Goal: Task Accomplishment & Management: Use online tool/utility

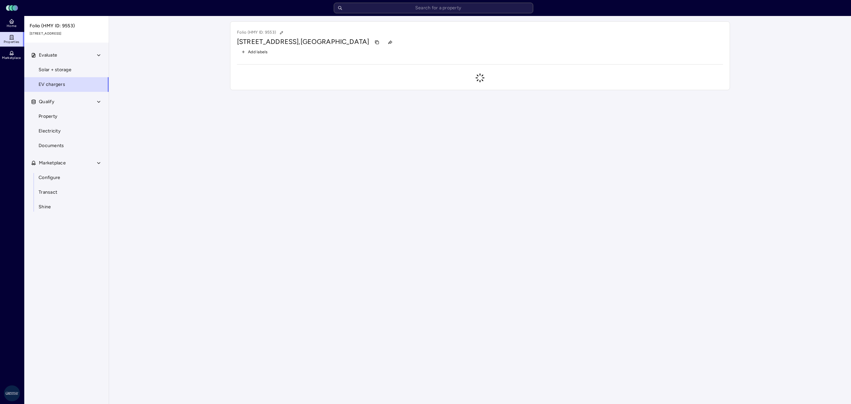
click at [380, 10] on input "text" at bounding box center [433, 8] width 199 height 11
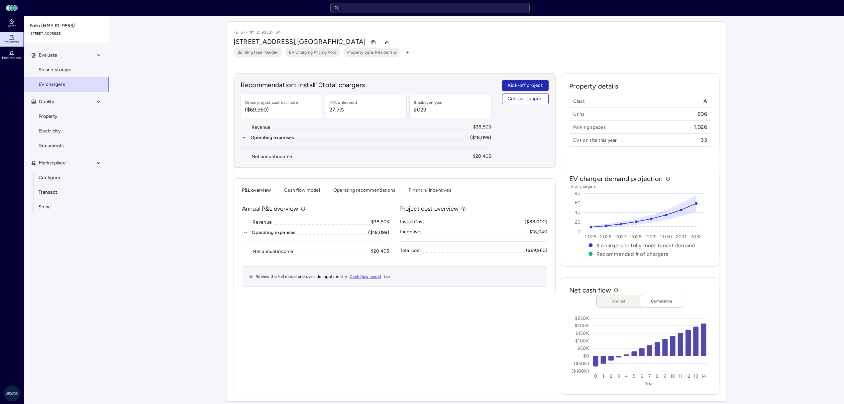
type input "g"
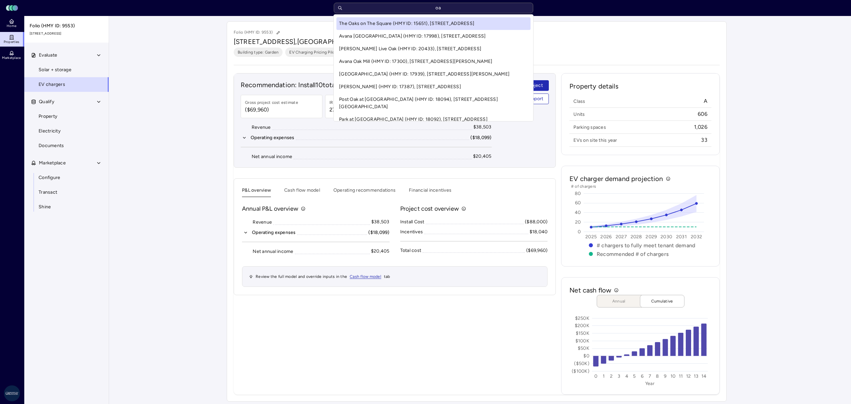
type input "o"
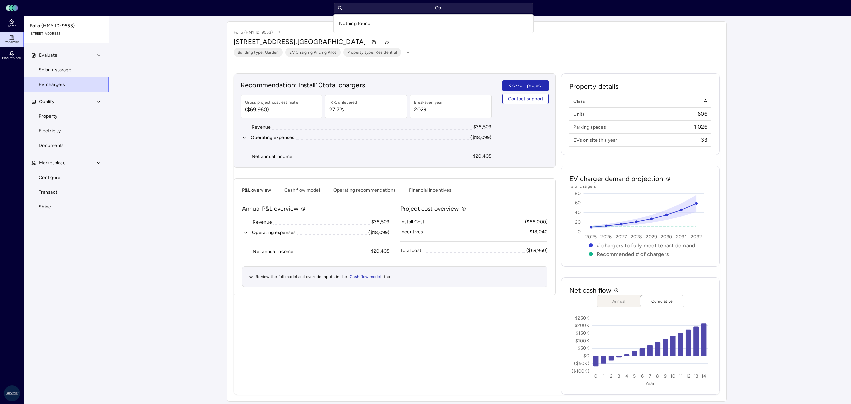
type input "O"
type input "Conneticuit"
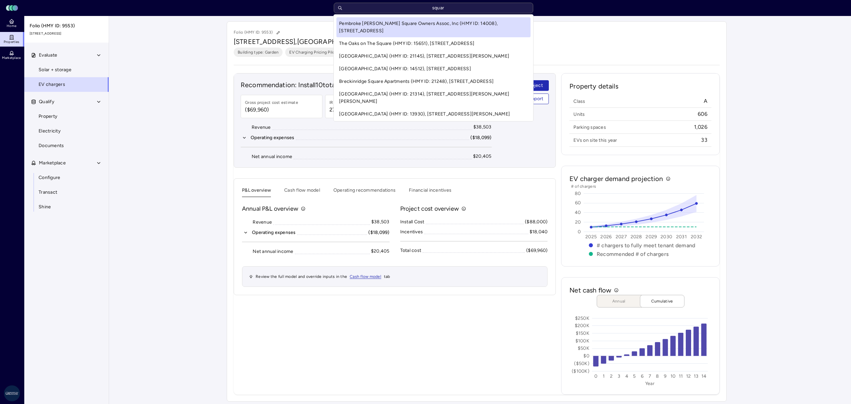
type input "square"
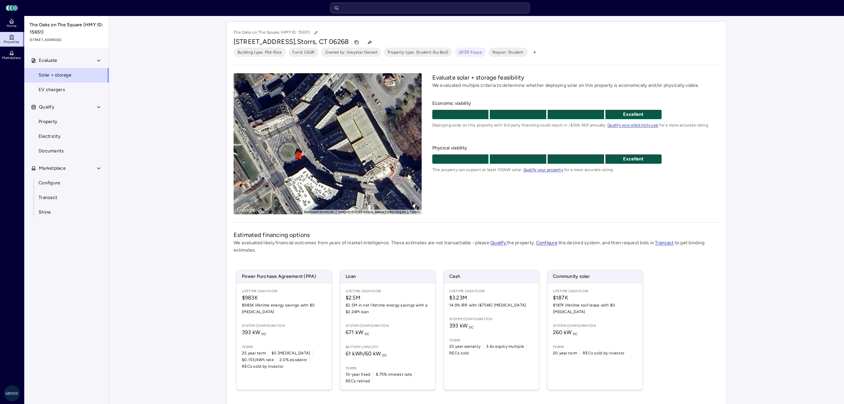
click at [70, 90] on link "EV chargers" at bounding box center [66, 89] width 85 height 15
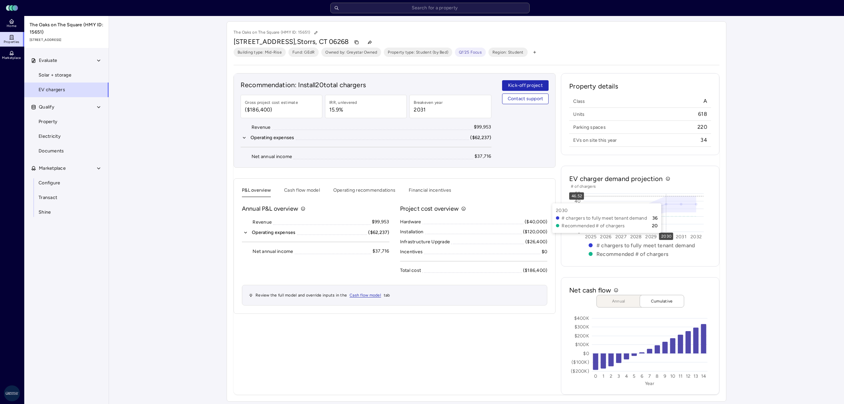
click at [360, 192] on button "Operating recommendations" at bounding box center [364, 191] width 62 height 10
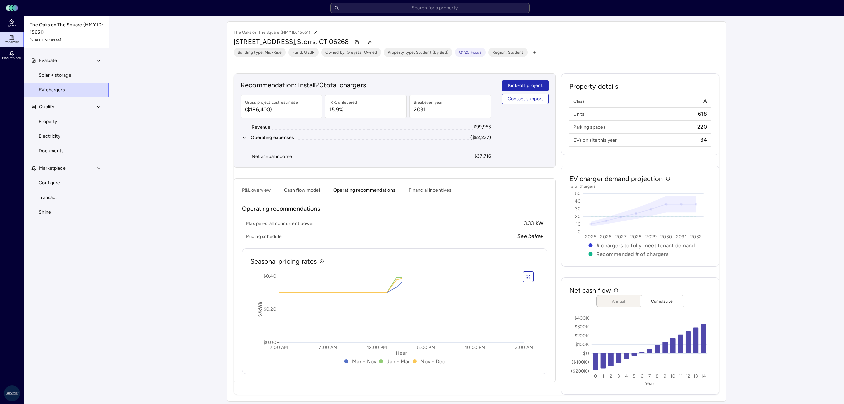
click at [424, 193] on button "Financial incentives" at bounding box center [430, 191] width 43 height 10
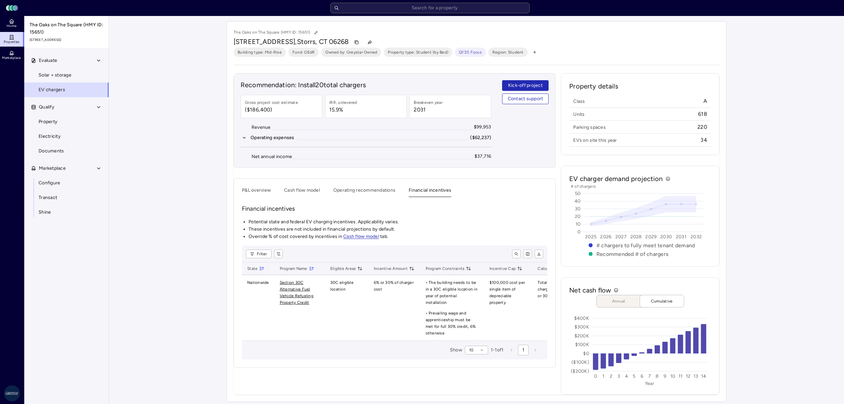
click at [311, 196] on button "Cash flow model" at bounding box center [302, 191] width 36 height 10
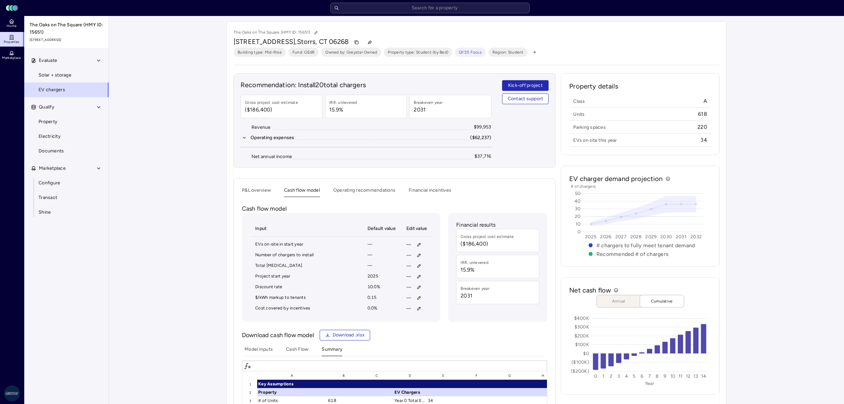
click at [349, 190] on button "Operating recommendations" at bounding box center [364, 191] width 62 height 10
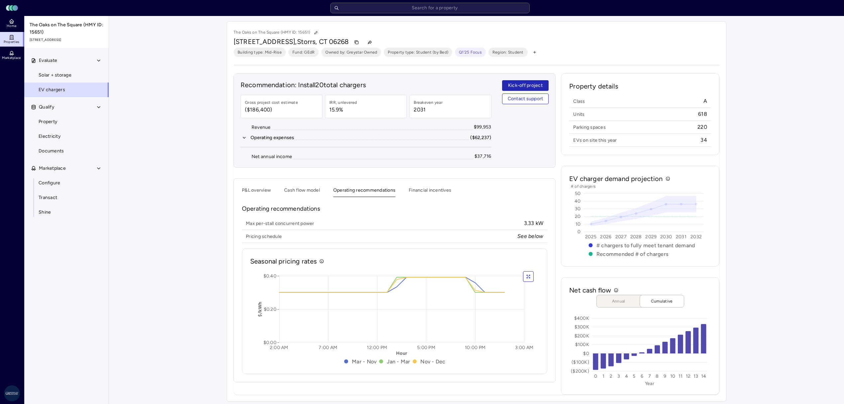
click at [252, 189] on button "P&L overview" at bounding box center [256, 191] width 29 height 10
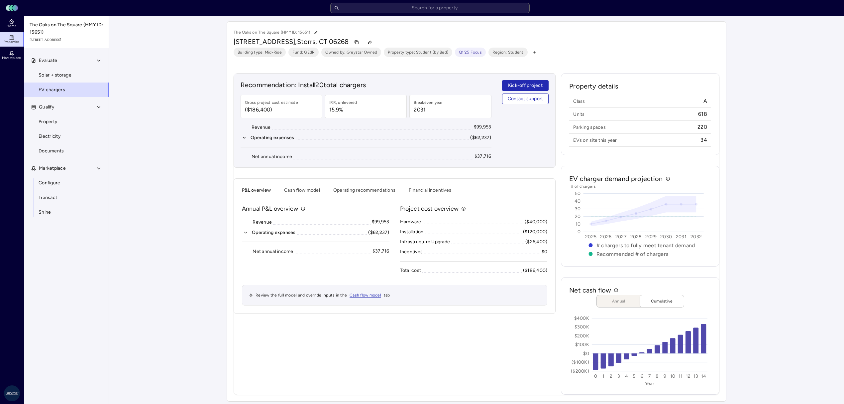
click at [314, 190] on button "Cash flow model" at bounding box center [302, 191] width 36 height 10
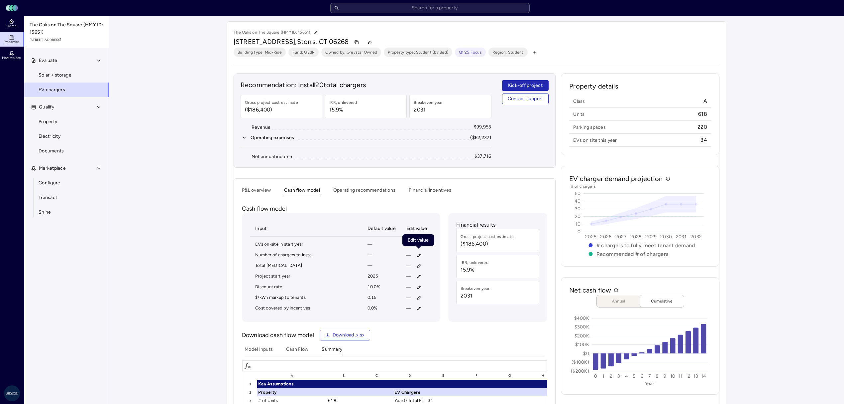
click at [418, 257] on icon "button" at bounding box center [419, 255] width 3 height 3
type input "10"
click at [446, 300] on span "Save" at bounding box center [450, 300] width 11 height 7
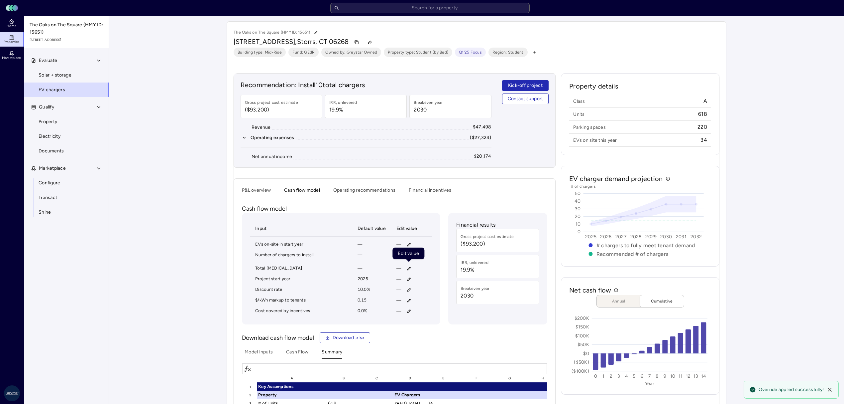
click at [407, 269] on icon "button" at bounding box center [409, 268] width 5 height 5
type input "4,000"
click at [447, 314] on button "Save" at bounding box center [440, 313] width 22 height 11
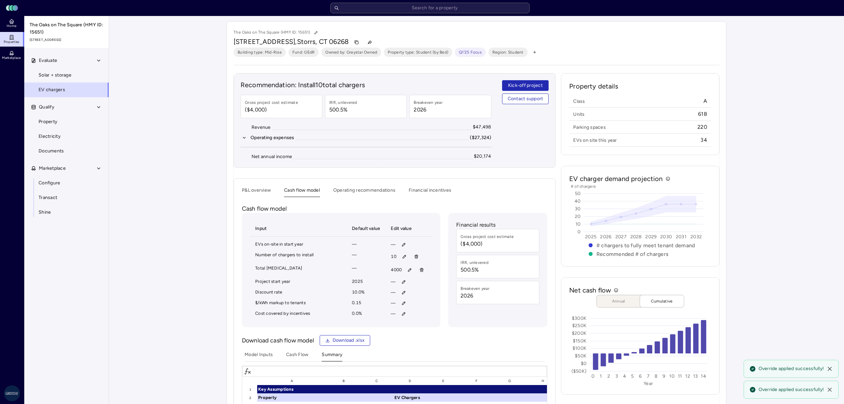
click at [258, 190] on button "P&L overview" at bounding box center [256, 191] width 29 height 10
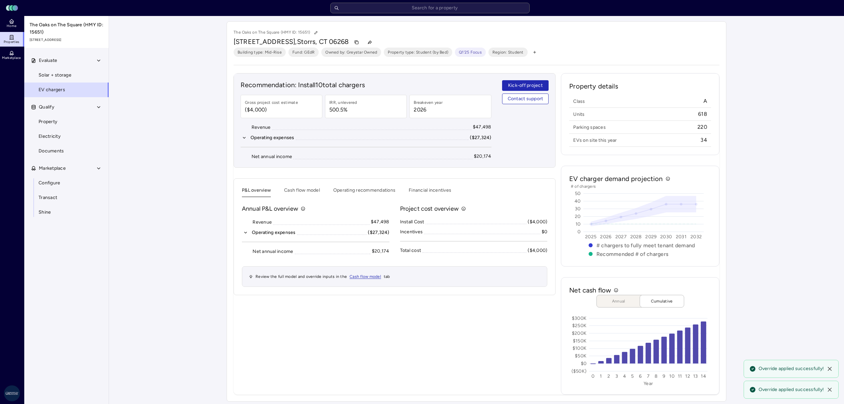
click at [247, 233] on icon "button" at bounding box center [246, 232] width 2 height 1
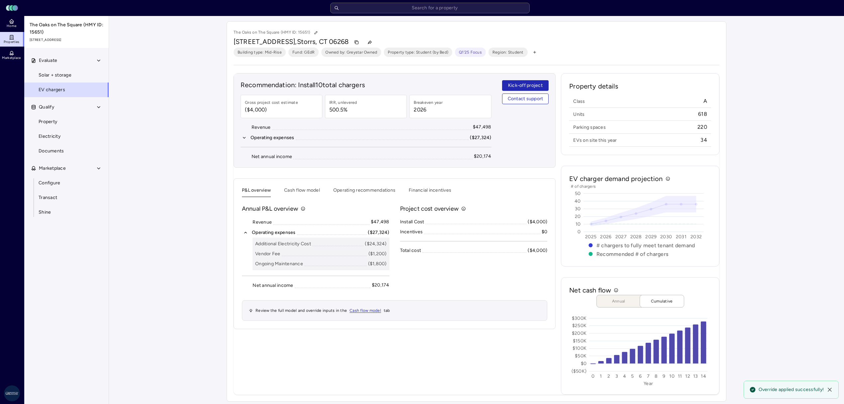
click at [816, 257] on div "Your estimates have been updated The Oaks on The Square (HMY ID: 15651) [STREET…" at bounding box center [476, 211] width 735 height 391
click at [363, 193] on button "Operating recommendations" at bounding box center [364, 191] width 62 height 10
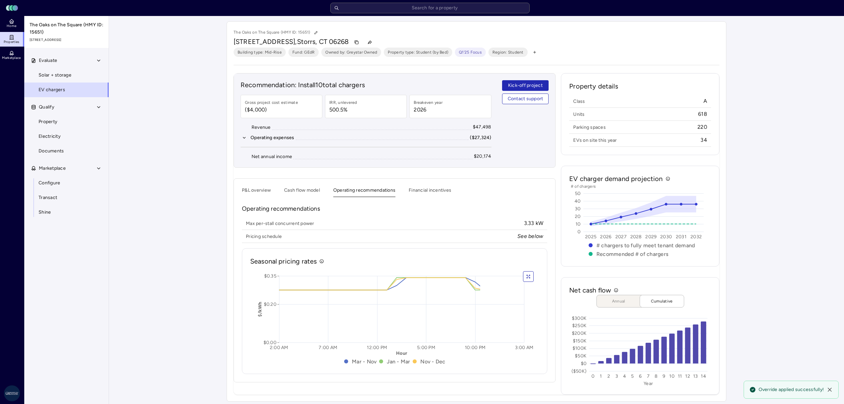
click at [289, 188] on button "Cash flow model" at bounding box center [302, 191] width 36 height 10
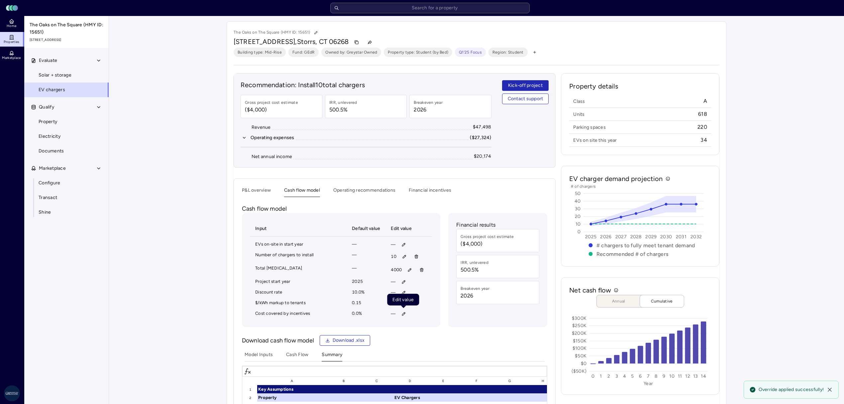
click at [405, 313] on icon "button" at bounding box center [404, 313] width 5 height 5
type input "95"
click at [406, 361] on span "Clear" at bounding box center [409, 359] width 11 height 7
click at [424, 270] on icon "button" at bounding box center [422, 269] width 5 height 5
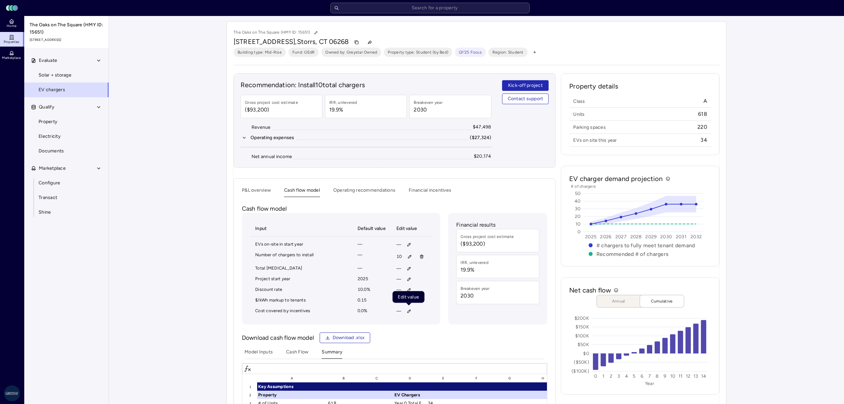
click at [413, 314] on button "button" at bounding box center [409, 310] width 11 height 11
type input "95.7"
click at [438, 355] on span "Save" at bounding box center [440, 356] width 11 height 7
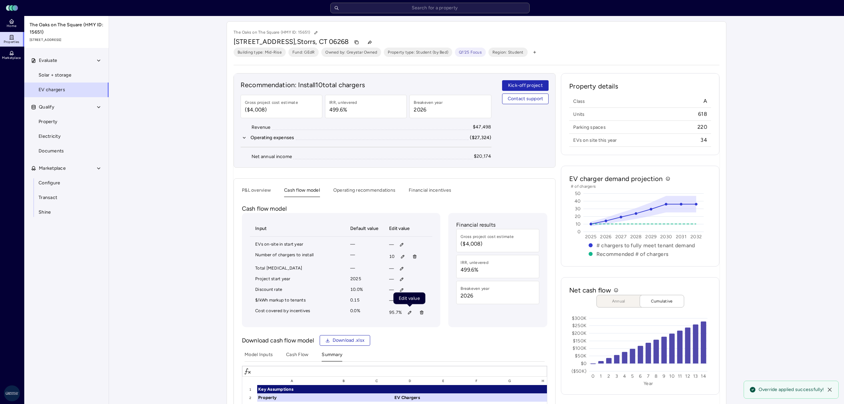
click at [406, 314] on button "button" at bounding box center [410, 312] width 11 height 11
click at [409, 340] on input "95.7" at bounding box center [410, 343] width 84 height 13
click at [407, 342] on input "95.7" at bounding box center [410, 343] width 84 height 13
type input "95.75"
click at [444, 365] on div "Edit Cost covered by incentives 95.75 Clear Save" at bounding box center [410, 345] width 96 height 48
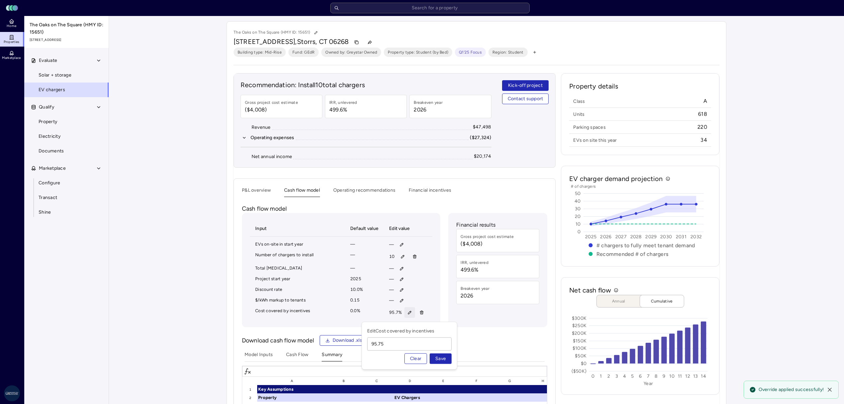
click at [443, 360] on span "Save" at bounding box center [440, 358] width 11 height 7
click at [409, 317] on button "button" at bounding box center [410, 312] width 11 height 11
click at [407, 348] on input "95.75" at bounding box center [410, 343] width 84 height 13
type input "95.71"
click at [428, 360] on div "Clear Save" at bounding box center [428, 358] width 47 height 11
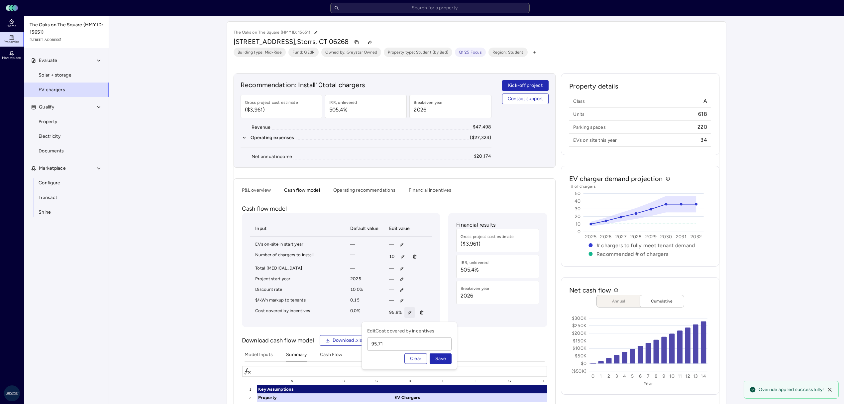
click at [431, 360] on button "Save" at bounding box center [441, 358] width 22 height 11
click at [405, 315] on button "button" at bounding box center [410, 312] width 11 height 11
click at [418, 342] on input "95.71" at bounding box center [410, 343] width 84 height 13
type input "95.71"
click at [437, 355] on span "Save" at bounding box center [440, 358] width 11 height 7
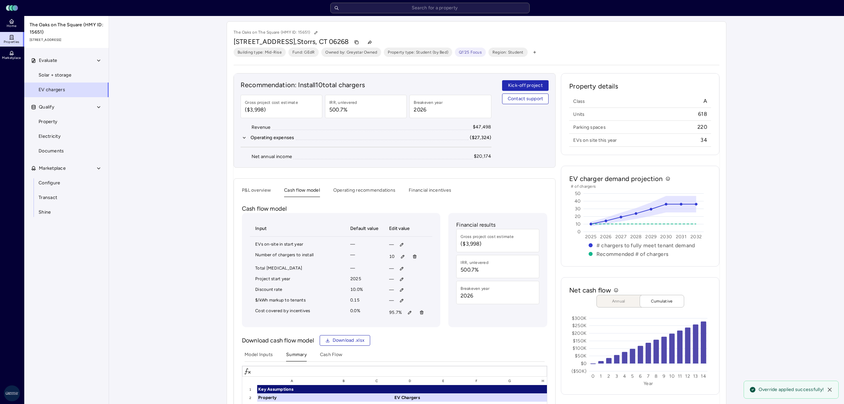
click at [261, 189] on button "P&L overview" at bounding box center [256, 191] width 29 height 10
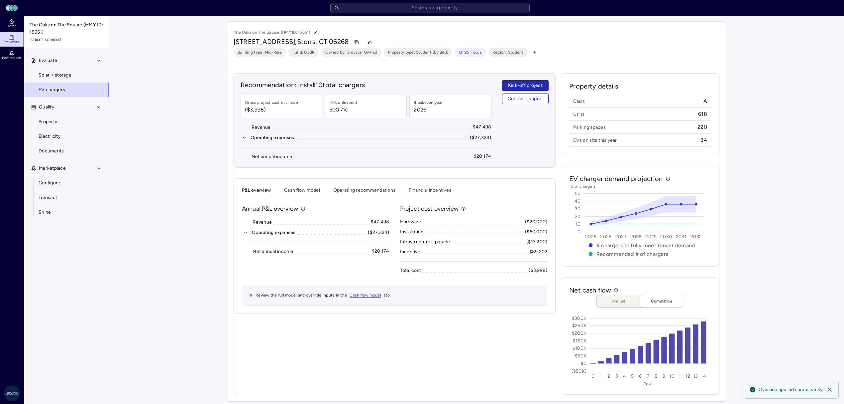
click at [243, 233] on button "Operating expenses ($27,324)" at bounding box center [316, 232] width 148 height 7
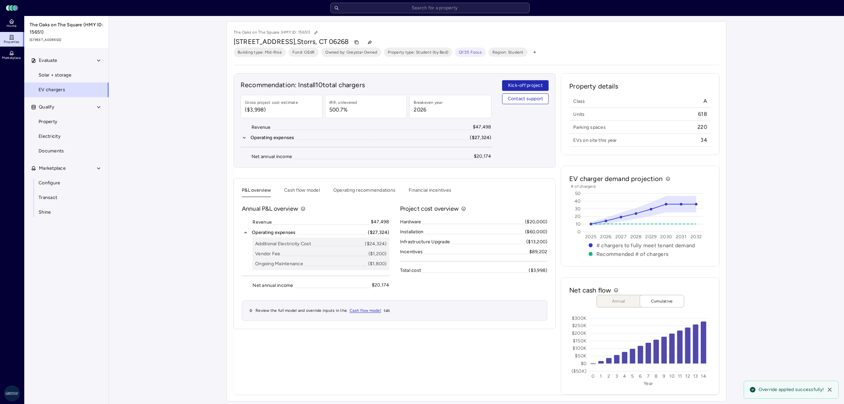
click at [389, 357] on div "Recommendation: Install 10 total chargers Gross project cost estimate ($3,998) …" at bounding box center [395, 233] width 322 height 321
